Goal: Information Seeking & Learning: Learn about a topic

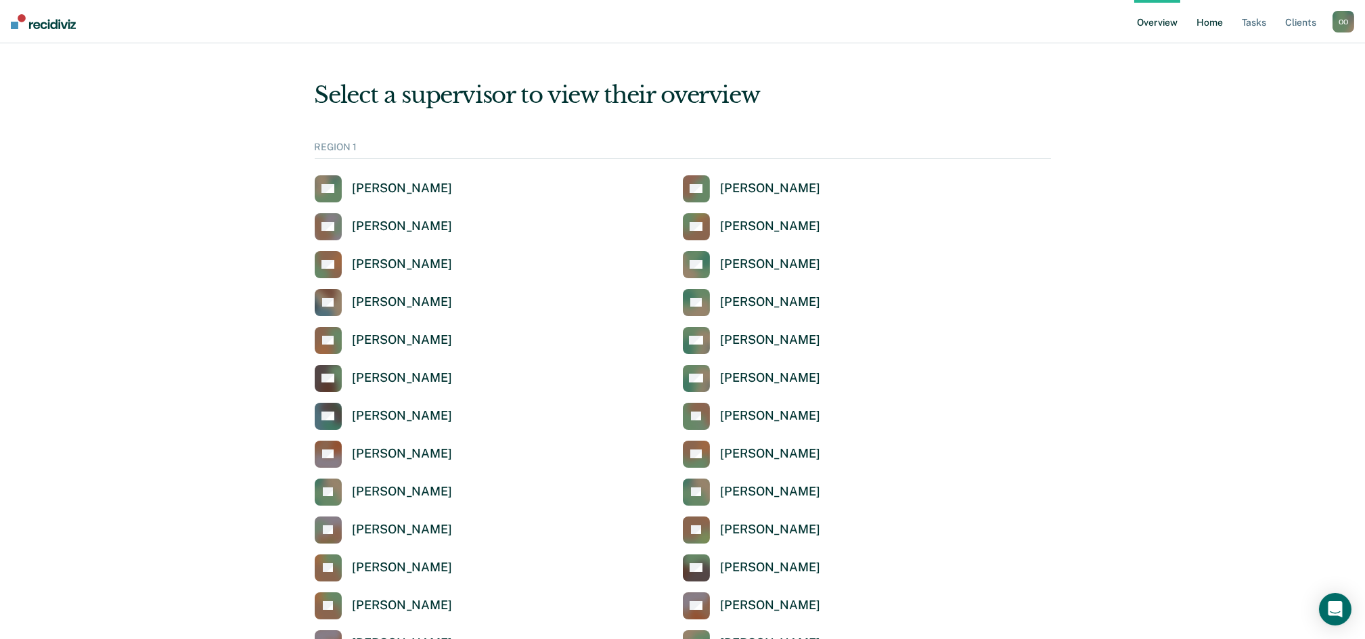
click at [1210, 23] on link "Home" at bounding box center [1209, 21] width 31 height 43
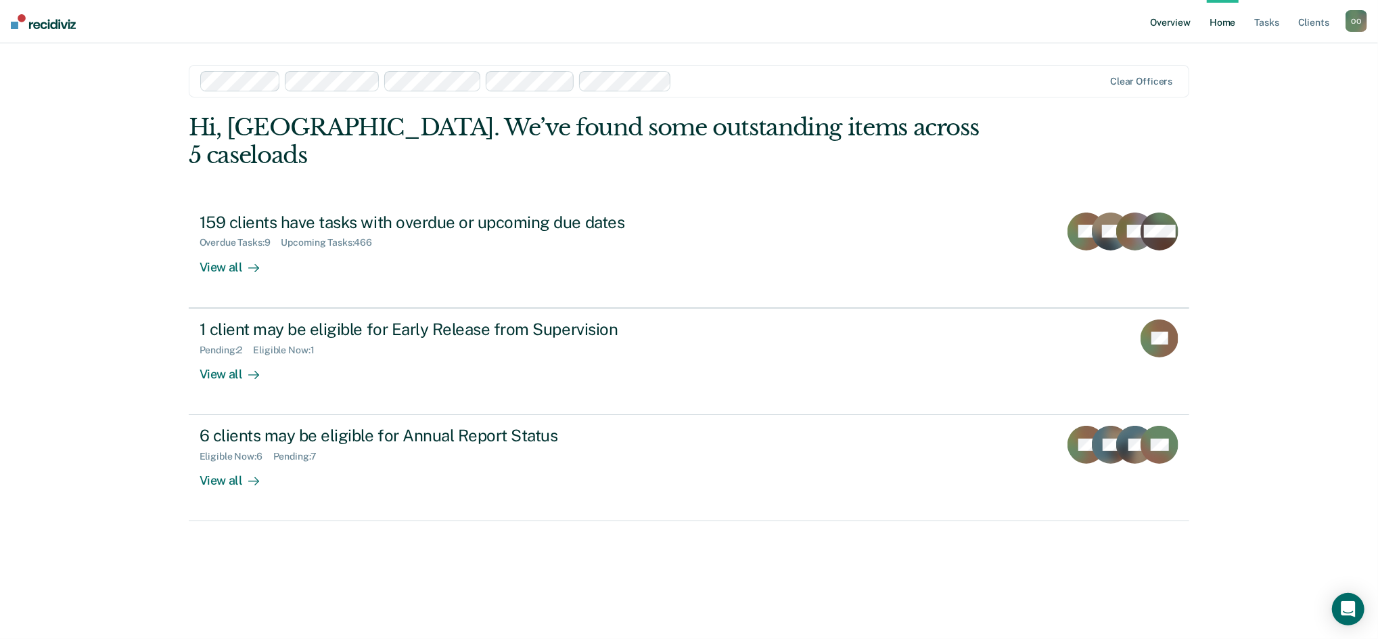
click at [1168, 22] on link "Overview" at bounding box center [1171, 21] width 46 height 43
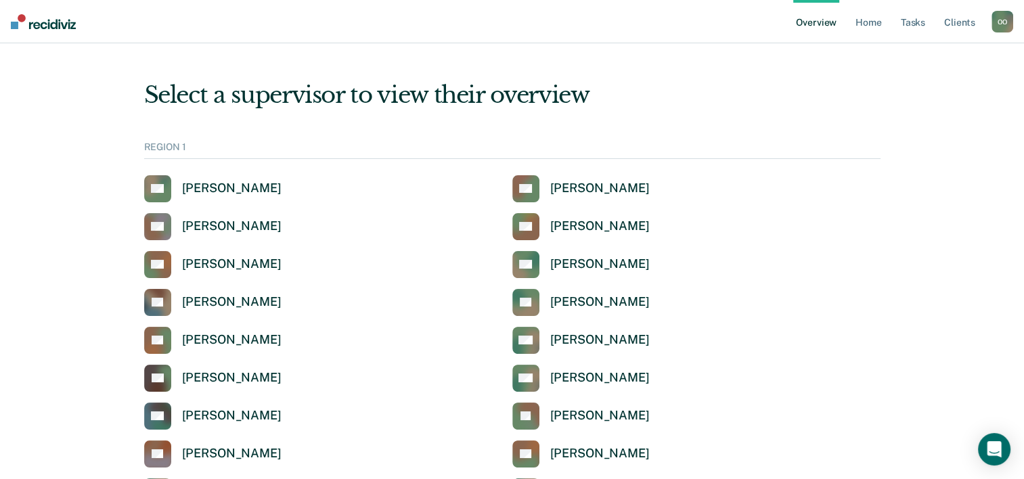
drag, startPoint x: 1165, startPoint y: 1, endPoint x: 635, endPoint y: 122, distance: 544.3
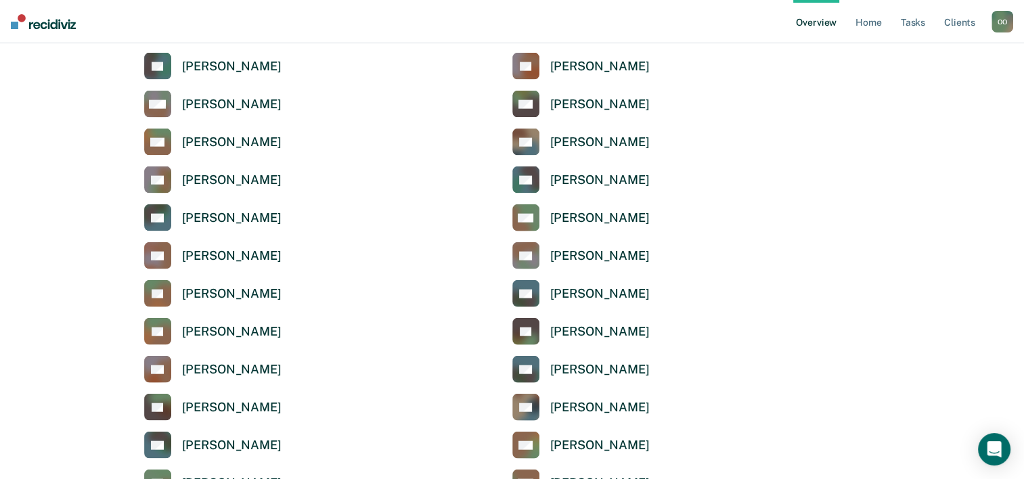
scroll to position [3045, 0]
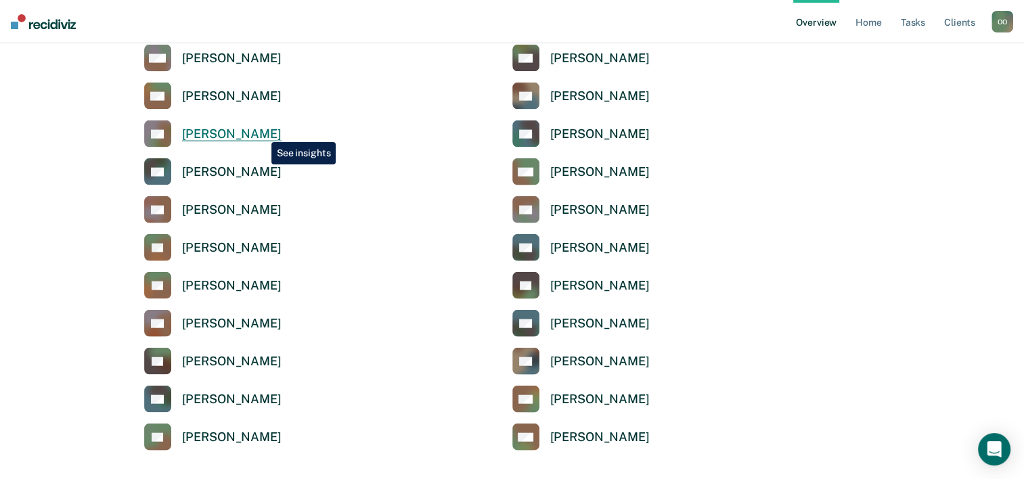
click at [261, 132] on div "[PERSON_NAME]" at bounding box center [231, 135] width 99 height 16
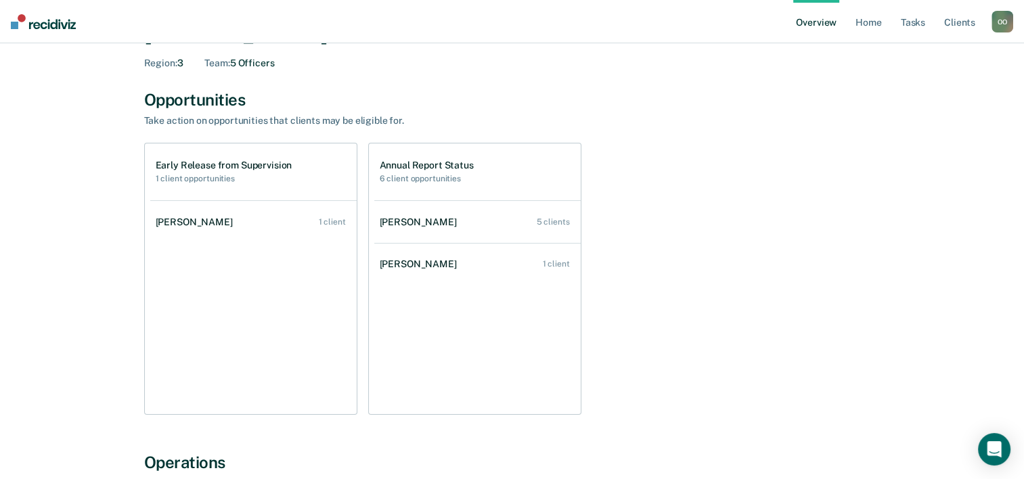
scroll to position [135, 0]
